Goal: Task Accomplishment & Management: Manage account settings

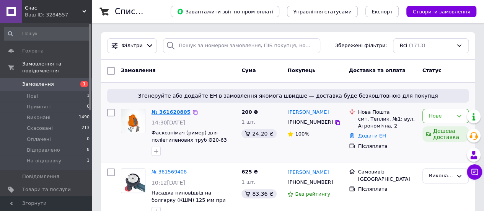
click at [175, 110] on link "№ 361620805" at bounding box center [170, 112] width 39 height 6
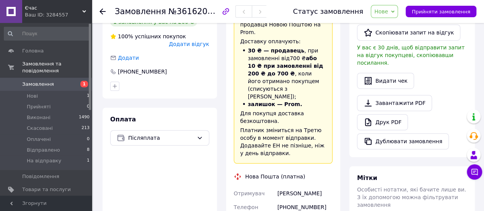
scroll to position [229, 0]
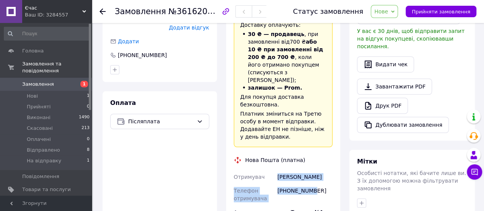
drag, startPoint x: 273, startPoint y: 150, endPoint x: 309, endPoint y: 154, distance: 36.5
click at [305, 183] on div "+380680147466" at bounding box center [305, 193] width 58 height 21
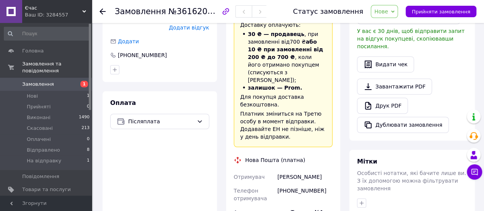
click at [306, 156] on div "Нова Пошта (платна)" at bounding box center [283, 160] width 103 height 8
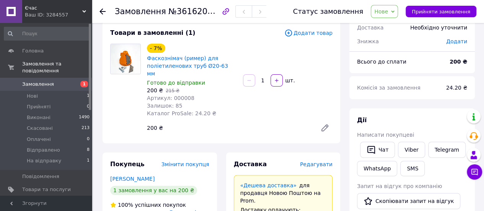
scroll to position [38, 0]
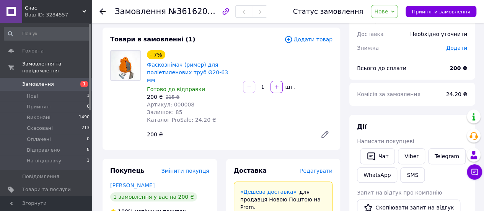
click at [393, 16] on span "Нове" at bounding box center [383, 11] width 27 height 13
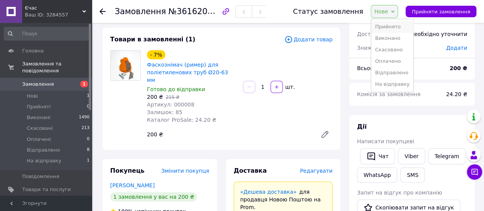
click at [398, 29] on li "Прийнято" at bounding box center [392, 26] width 42 height 11
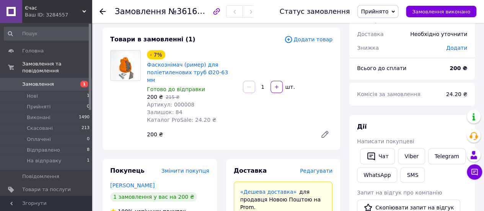
click at [39, 81] on span "Замовлення" at bounding box center [38, 84] width 32 height 7
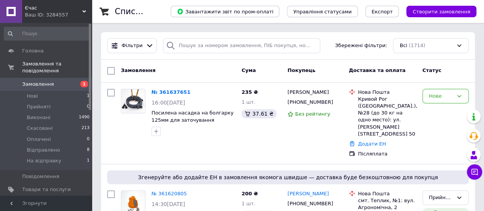
click at [38, 81] on span "Замовлення" at bounding box center [38, 84] width 32 height 7
click at [180, 93] on link "№ 361637651" at bounding box center [170, 92] width 39 height 6
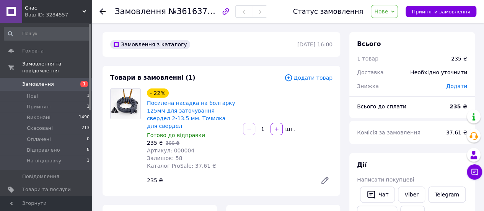
click at [396, 14] on span "Нове" at bounding box center [383, 11] width 27 height 13
click at [397, 30] on li "Прийнято" at bounding box center [392, 26] width 42 height 11
click at [66, 81] on span "Замовлення" at bounding box center [46, 84] width 49 height 7
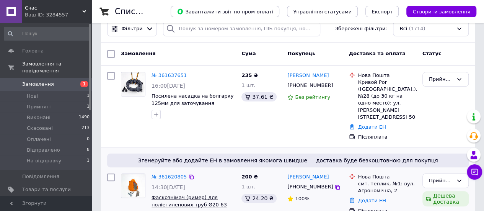
scroll to position [76, 0]
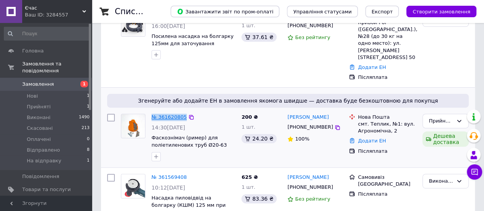
drag, startPoint x: 148, startPoint y: 110, endPoint x: 182, endPoint y: 108, distance: 33.7
click at [182, 110] on div "№ 361620805 14:30, 12.09.2025 Фаскознімач (ример) для поліетиленових труб Ø20-6…" at bounding box center [193, 137] width 90 height 54
copy link "№ 361620805"
click at [170, 114] on link "№ 361620805" at bounding box center [168, 117] width 35 height 6
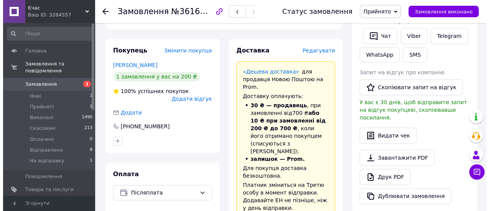
scroll to position [153, 0]
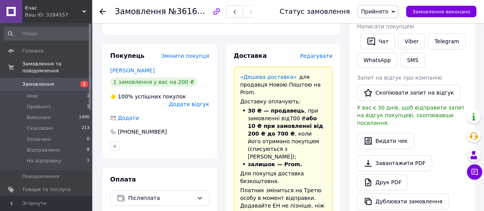
click at [328, 53] on span "Редагувати" at bounding box center [316, 56] width 32 height 6
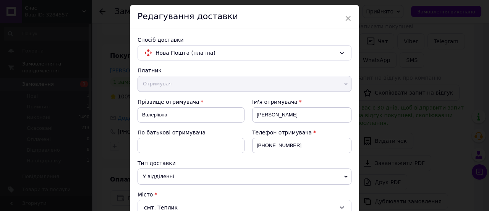
scroll to position [38, 0]
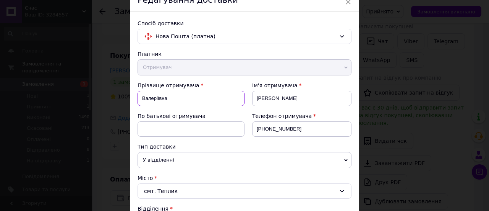
drag, startPoint x: 178, startPoint y: 97, endPoint x: 126, endPoint y: 95, distance: 51.7
click at [126, 95] on div "× Редагування доставки Спосіб доставки Нова Пошта (платна) Платник Отримувач Ві…" at bounding box center [244, 105] width 489 height 211
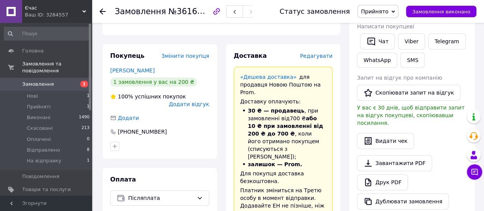
click at [319, 53] on span "Редагувати" at bounding box center [316, 56] width 32 height 6
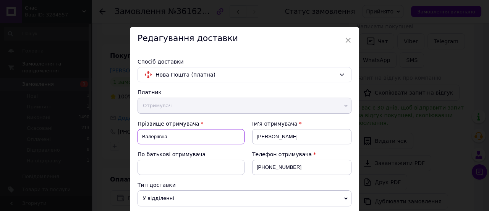
drag, startPoint x: 170, startPoint y: 138, endPoint x: 141, endPoint y: 136, distance: 29.5
click at [141, 136] on input "Валеріївна" at bounding box center [191, 136] width 107 height 15
click at [163, 164] on input at bounding box center [191, 166] width 107 height 15
paste input "Валеріївна"
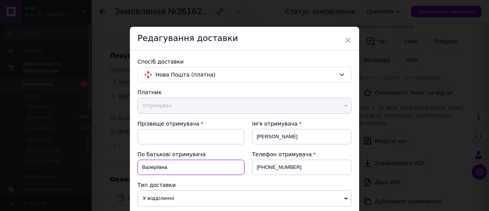
type input "Валеріївна"
click at [153, 138] on input at bounding box center [191, 136] width 107 height 15
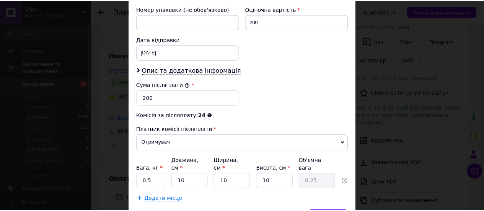
scroll to position [369, 0]
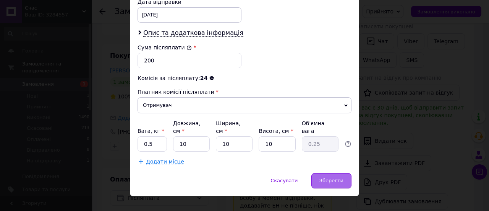
type input "Тригубенко"
click at [342, 177] on span "Зберегти" at bounding box center [332, 180] width 24 height 6
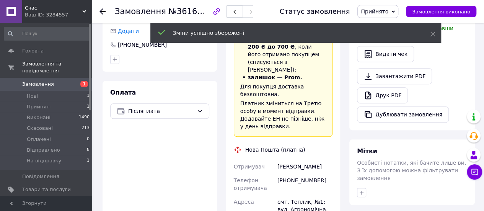
scroll to position [268, 0]
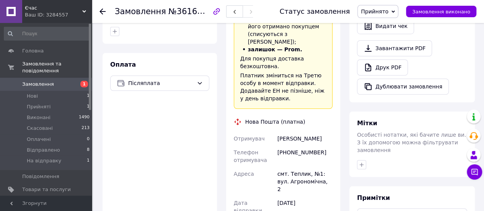
drag, startPoint x: 293, startPoint y: 106, endPoint x: 321, endPoint y: 106, distance: 28.3
copy div "Отримувач Тригубенко Ірина"
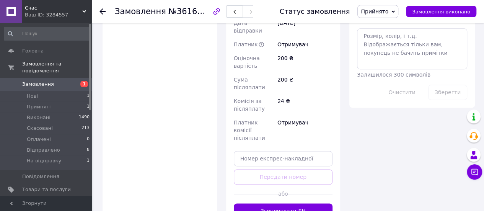
scroll to position [535, 0]
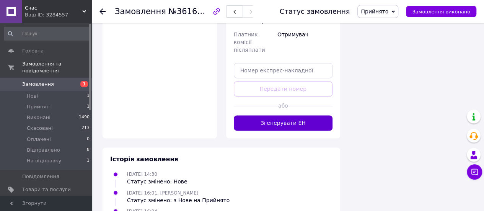
click at [288, 115] on button "Згенерувати ЕН" at bounding box center [283, 122] width 99 height 15
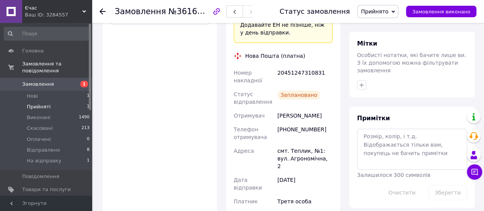
scroll to position [306, 0]
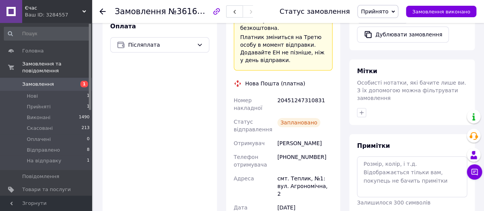
click at [381, 10] on span "Прийнято" at bounding box center [374, 11] width 28 height 6
click at [390, 71] on li "На відправку" at bounding box center [378, 72] width 42 height 11
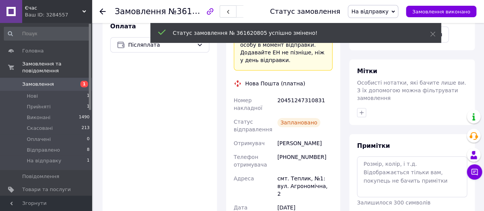
click at [50, 81] on span "Замовлення" at bounding box center [46, 84] width 49 height 7
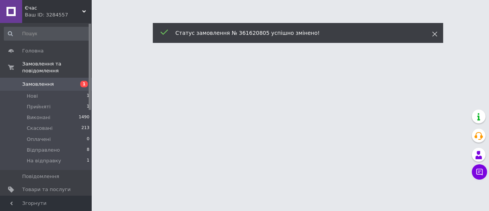
click at [434, 35] on use at bounding box center [435, 34] width 5 height 5
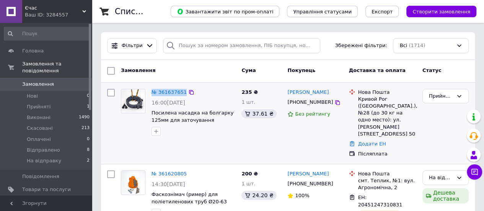
drag, startPoint x: 149, startPoint y: 90, endPoint x: 180, endPoint y: 86, distance: 31.2
click at [181, 88] on div "№ 361637651 16:00, 12.09.2025 Посилена насадка на болгарку 125мм для заточуванн…" at bounding box center [193, 113] width 90 height 54
copy link "№ 36163765"
click at [149, 90] on div "№ 361637651 16:00, 12.09.2025 Посилена насадка на болгарку 125мм для заточуванн…" at bounding box center [193, 113] width 90 height 54
drag, startPoint x: 148, startPoint y: 90, endPoint x: 183, endPoint y: 88, distance: 35.2
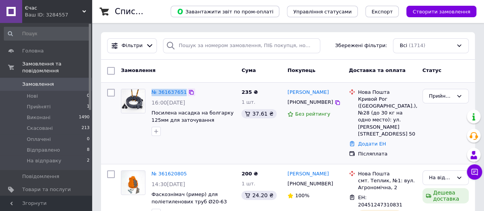
click at [183, 88] on div "№ 361637651 16:00, 12.09.2025 Посилена насадка на болгарку 125мм для заточуванн…" at bounding box center [178, 113] width 120 height 54
copy div "№ 361637651"
click at [174, 89] on link "№ 361637651" at bounding box center [168, 92] width 35 height 6
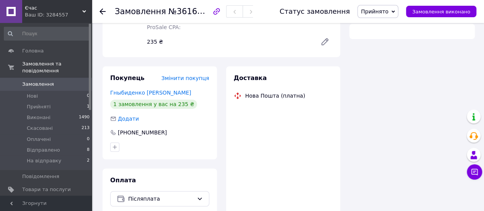
scroll to position [168, 0]
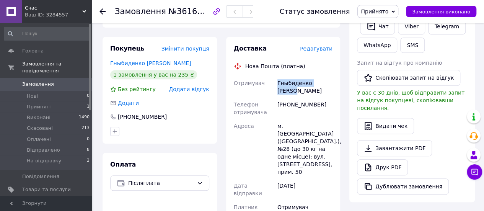
drag, startPoint x: 278, startPoint y: 75, endPoint x: 330, endPoint y: 80, distance: 52.2
click at [330, 80] on div "Гныбиденко Сергей" at bounding box center [305, 86] width 58 height 21
copy div "Гныбиденко Сергей"
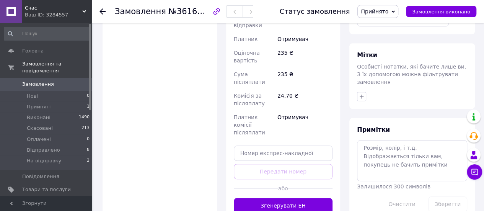
scroll to position [382, 0]
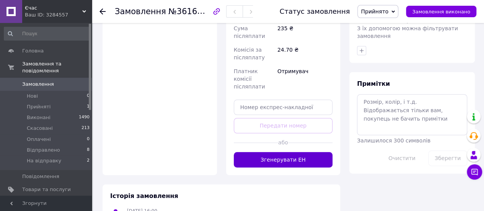
click at [283, 152] on button "Згенерувати ЕН" at bounding box center [283, 159] width 99 height 15
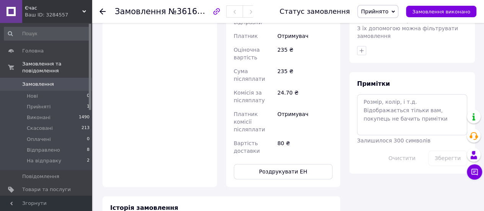
click at [388, 14] on span "Прийнято" at bounding box center [374, 11] width 28 height 6
click at [385, 72] on li "На відправку" at bounding box center [378, 72] width 42 height 11
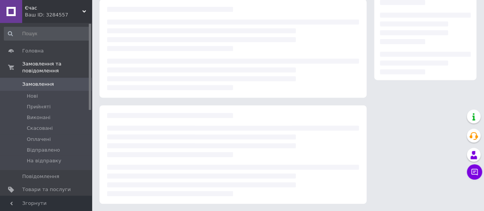
scroll to position [138, 0]
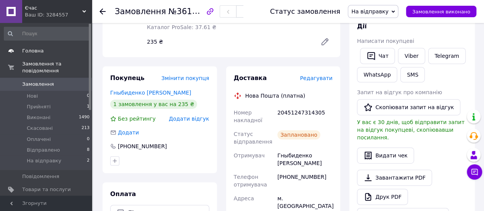
click at [32, 52] on span "Головна" at bounding box center [32, 50] width 21 height 7
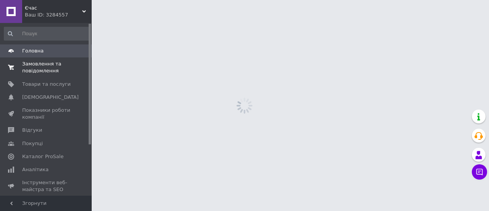
click at [53, 70] on span "Замовлення та повідомлення" at bounding box center [46, 67] width 49 height 14
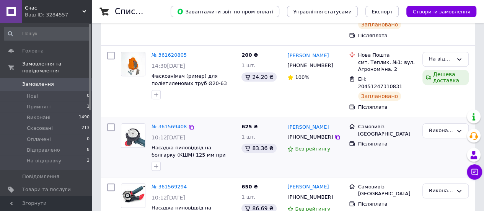
scroll to position [153, 0]
